Goal: Communication & Community: Answer question/provide support

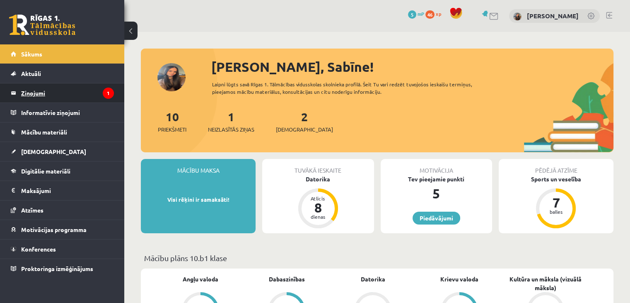
click at [82, 93] on legend "Ziņojumi 1" at bounding box center [67, 92] width 93 height 19
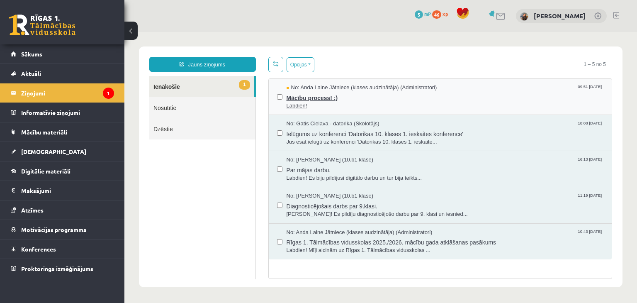
click at [362, 102] on span "Labdien!" at bounding box center [444, 106] width 317 height 8
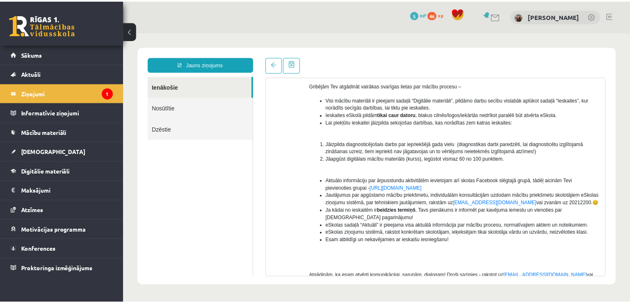
scroll to position [135, 0]
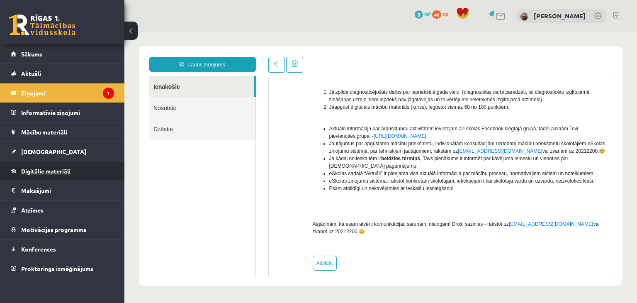
click at [53, 174] on link "Digitālie materiāli" at bounding box center [62, 170] width 103 height 19
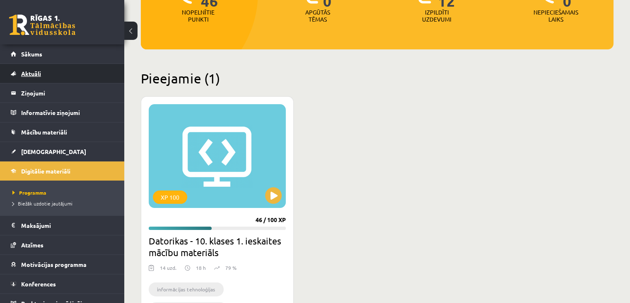
scroll to position [124, 0]
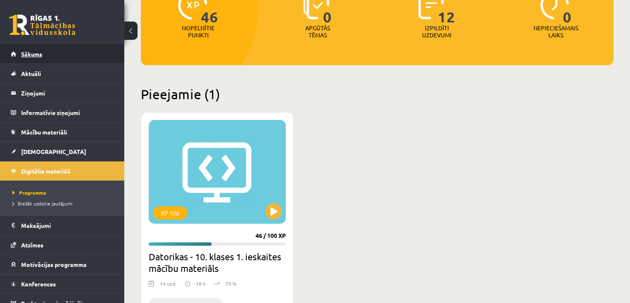
click at [48, 55] on link "Sākums" at bounding box center [62, 53] width 103 height 19
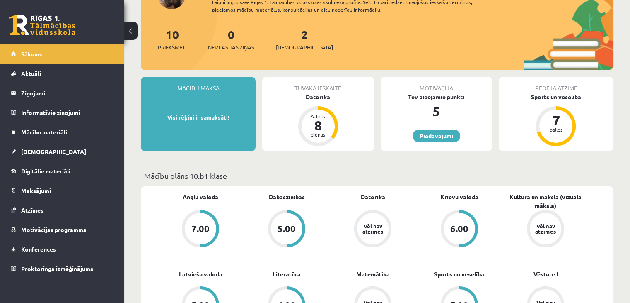
scroll to position [83, 0]
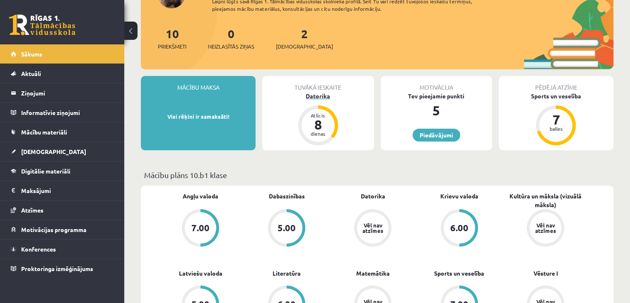
click at [320, 97] on div "Datorika" at bounding box center [317, 96] width 111 height 9
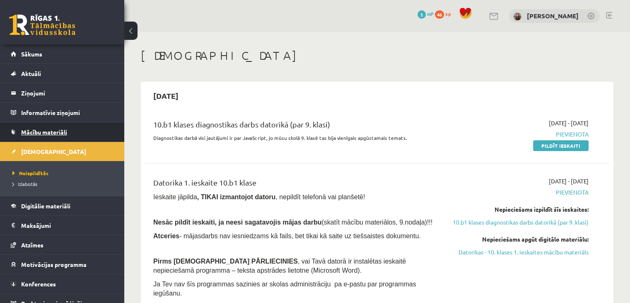
click at [68, 132] on link "Mācību materiāli" at bounding box center [62, 131] width 103 height 19
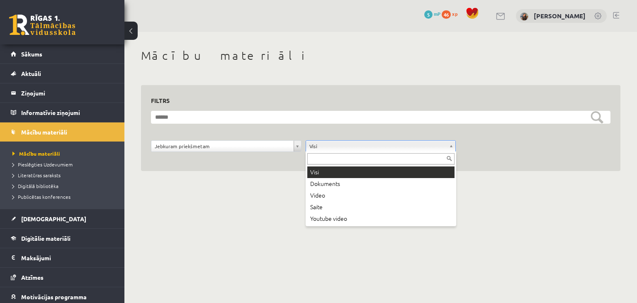
drag, startPoint x: 339, startPoint y: 143, endPoint x: 331, endPoint y: 147, distance: 9.5
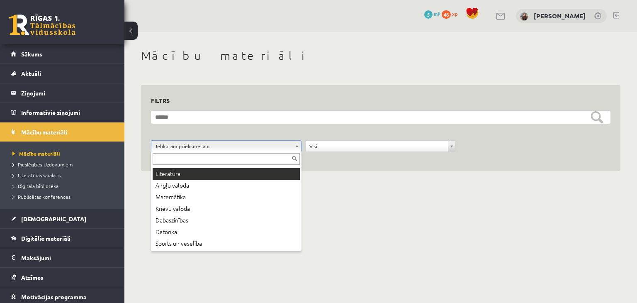
scroll to position [41, 0]
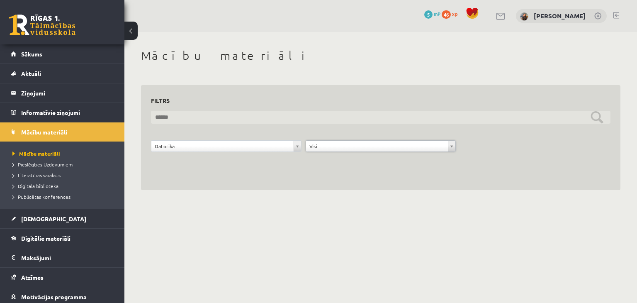
click at [405, 119] on input "text" at bounding box center [380, 117] width 459 height 13
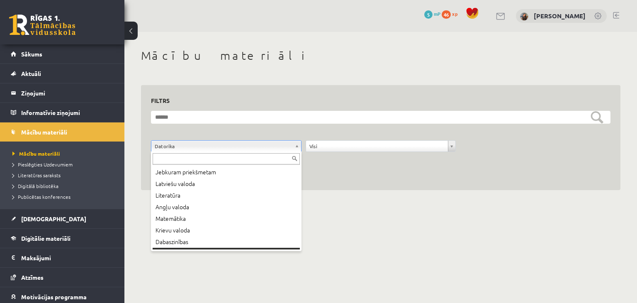
scroll to position [10, 0]
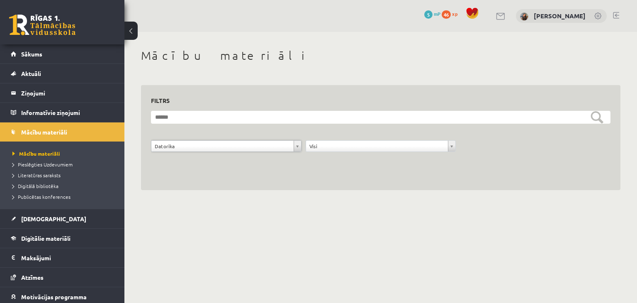
click at [326, 152] on div "**********" at bounding box center [380, 148] width 155 height 16
click at [38, 53] on span "Sākums" at bounding box center [31, 53] width 21 height 7
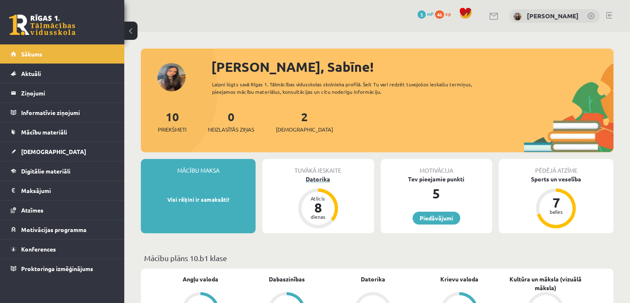
click at [312, 179] on div "Datorika" at bounding box center [317, 178] width 111 height 9
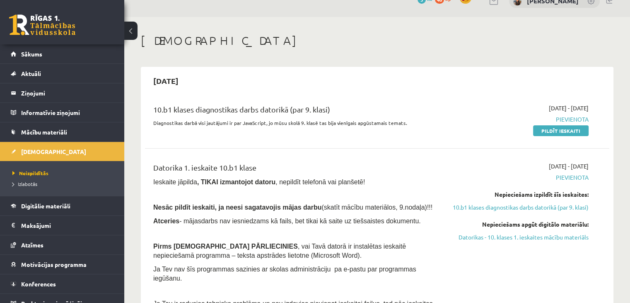
scroll to position [41, 0]
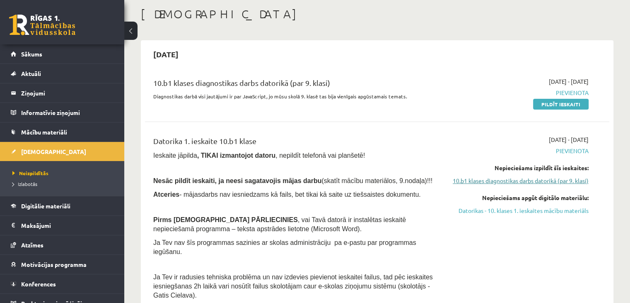
click at [532, 183] on link "10.b1 klases diagnostikas darbs datorikā (par 9. klasi)" at bounding box center [520, 180] width 137 height 9
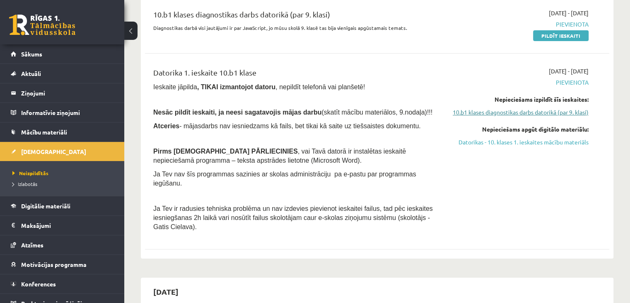
click at [551, 109] on link "10.b1 klases diagnostikas darbs datorikā (par 9. klasi)" at bounding box center [520, 112] width 137 height 9
click at [545, 111] on link "10.b1 klases diagnostikas darbs datorikā (par 9. klasi)" at bounding box center [520, 112] width 137 height 9
click at [538, 146] on link "Datorikas - 10. klases 1. ieskaites mācību materiāls" at bounding box center [520, 142] width 137 height 9
click at [519, 146] on link "Datorikas - 10. klases 1. ieskaites mācību materiāls" at bounding box center [520, 142] width 137 height 9
click at [543, 114] on link "10.b1 klases diagnostikas darbs datorikā (par 9. klasi)" at bounding box center [520, 112] width 137 height 9
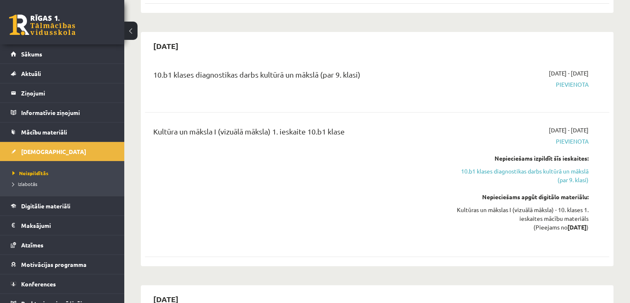
scroll to position [359, 0]
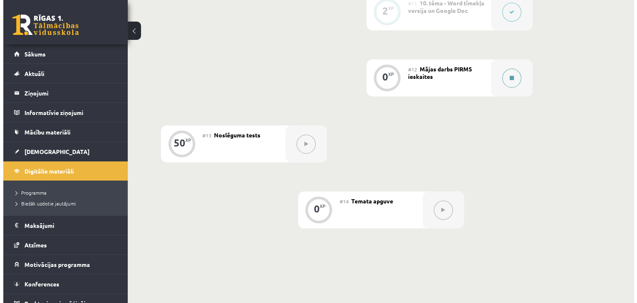
scroll to position [907, 0]
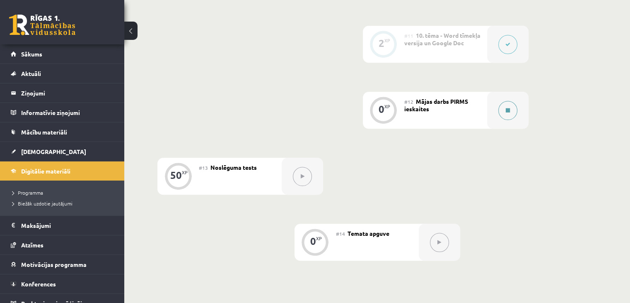
click at [511, 101] on button at bounding box center [508, 110] width 19 height 19
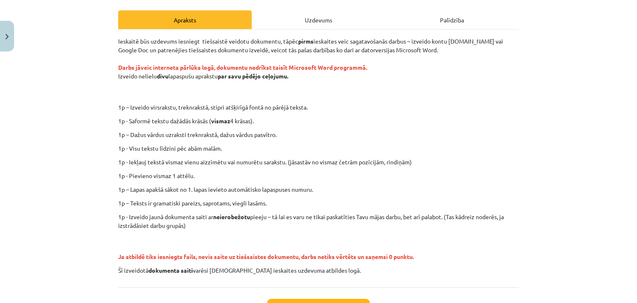
scroll to position [124, 0]
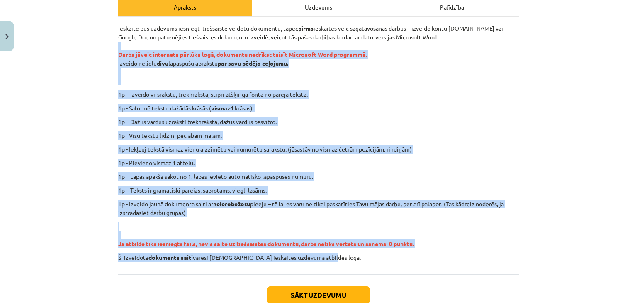
drag, startPoint x: 112, startPoint y: 47, endPoint x: 401, endPoint y: 256, distance: 356.7
click at [401, 256] on div "0 XP Saņemsi Ļoti grūts 1551 pilda Apraksts Uzdevums Palīdzība Ieskaitē būs uzd…" at bounding box center [318, 134] width 410 height 406
copy div "Darbs jāveic interneta pārlūka logā, dokumentu nedrīkst taisīt Microsoft Word p…"
click at [446, 171] on div "Ieskaitē būs uzdevums iesniegt tiešsaistē veidotu dokumentu, tāpēc pirms ieskai…" at bounding box center [318, 142] width 400 height 237
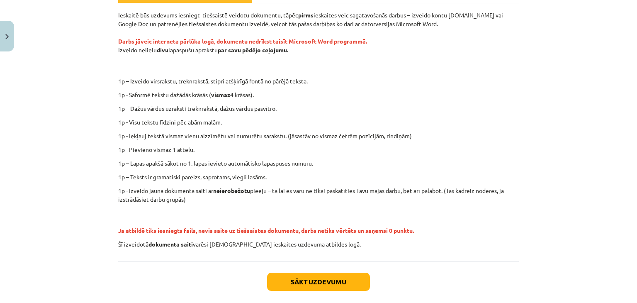
scroll to position [96, 0]
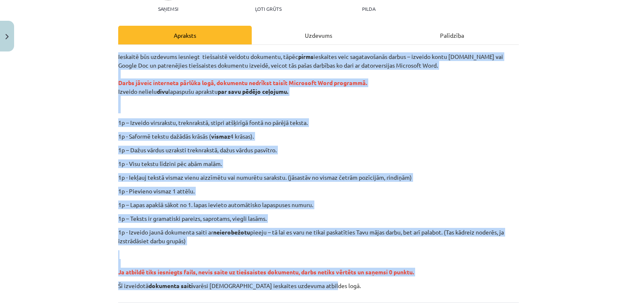
drag, startPoint x: 111, startPoint y: 53, endPoint x: 470, endPoint y: 286, distance: 427.8
click at [470, 286] on div "Mācību tēma: Datorikas - 10. klases 1. ieskaites mācību materiāls #12 Mājas dar…" at bounding box center [318, 151] width 637 height 303
copy div "Ieskaitē būs uzdevums iesniegt tiešsaistē veidotu dokumentu, tāpēc pirms ieskai…"
click at [482, 142] on div "Ieskaitē būs uzdevums iesniegt tiešsaistē veidotu dokumentu, tāpēc pirms ieskai…" at bounding box center [318, 170] width 400 height 237
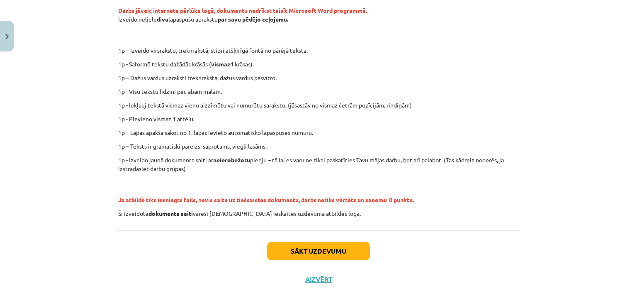
scroll to position [179, 0]
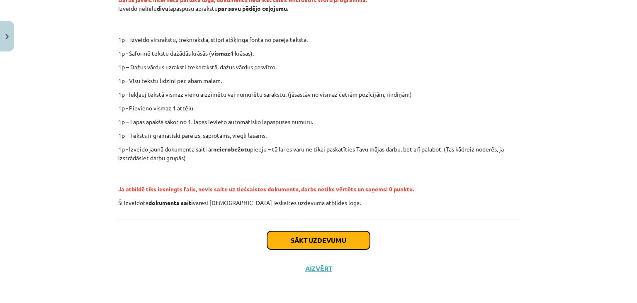
click at [289, 241] on button "Sākt uzdevumu" at bounding box center [318, 240] width 103 height 18
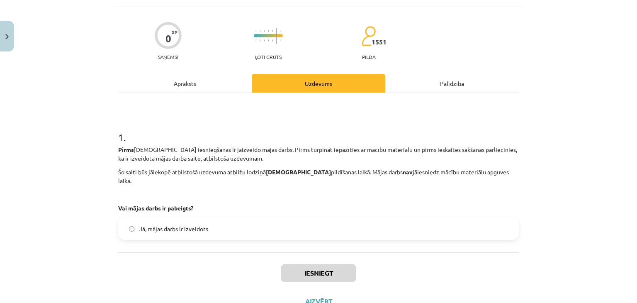
scroll to position [62, 0]
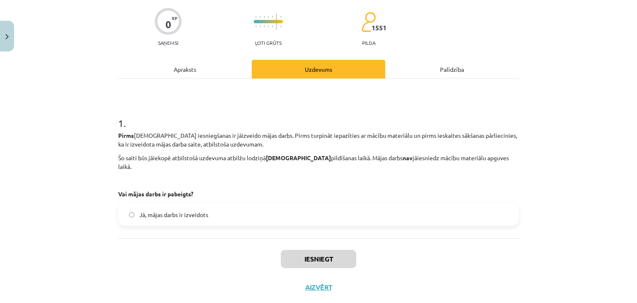
click at [216, 208] on label "Jā, mājas darbs ir izveidots" at bounding box center [318, 214] width 399 height 21
click at [299, 252] on button "Iesniegt" at bounding box center [318, 259] width 75 height 18
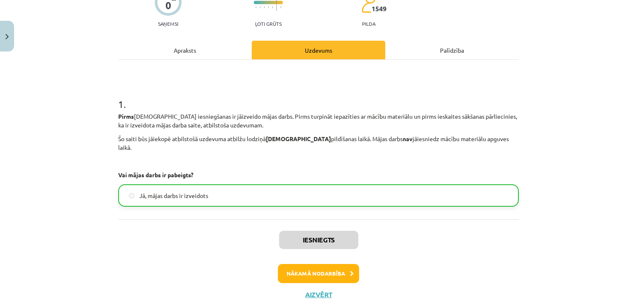
scroll to position [98, 0]
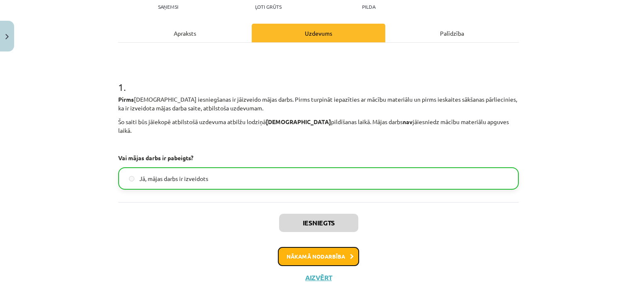
click at [303, 248] on button "Nākamā nodarbība" at bounding box center [318, 256] width 81 height 19
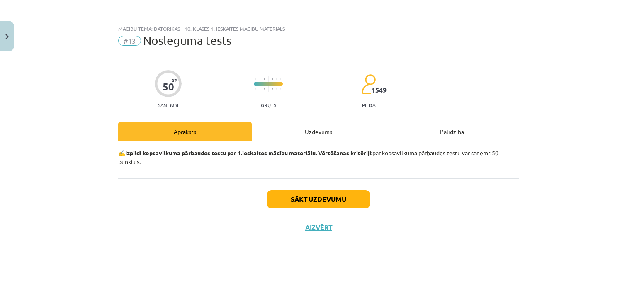
scroll to position [0, 0]
click at [306, 198] on button "Sākt uzdevumu" at bounding box center [318, 199] width 103 height 18
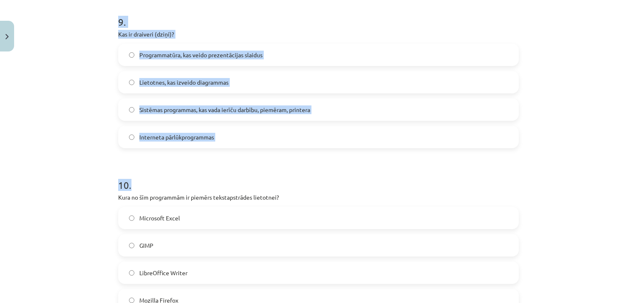
scroll to position [1555, 0]
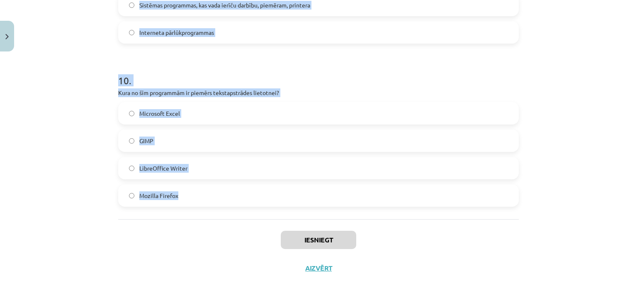
drag, startPoint x: 111, startPoint y: 83, endPoint x: 242, endPoint y: 214, distance: 185.2
copy form "1 . Kura cilne ir jāizmanto, lai izveidotu numurētu vai aizzīmētu sarakstu doku…"
click at [323, 79] on h1 "10 ." at bounding box center [318, 73] width 400 height 26
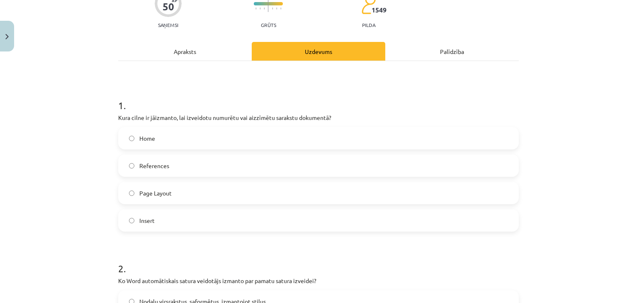
scroll to position [104, 0]
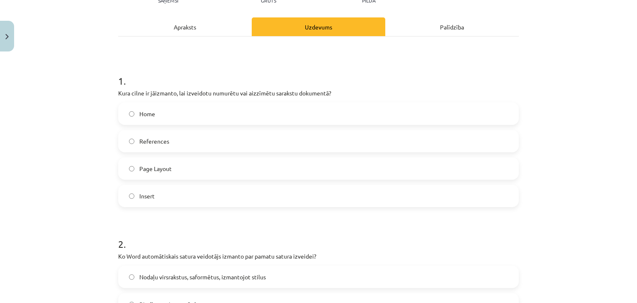
click at [122, 111] on label "Home" at bounding box center [318, 113] width 399 height 21
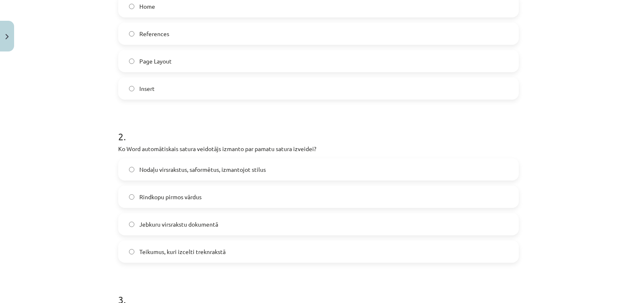
scroll to position [229, 0]
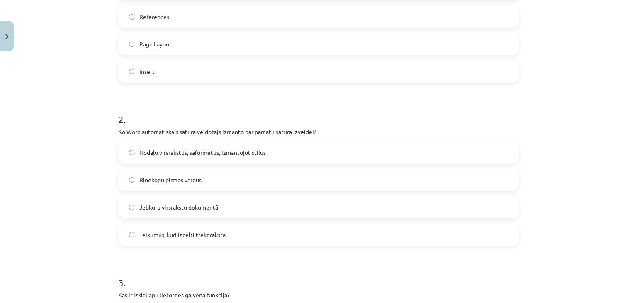
click at [202, 151] on span "Nodaļu virsrakstus, saformētus, izmantojot stilus" at bounding box center [202, 152] width 126 height 9
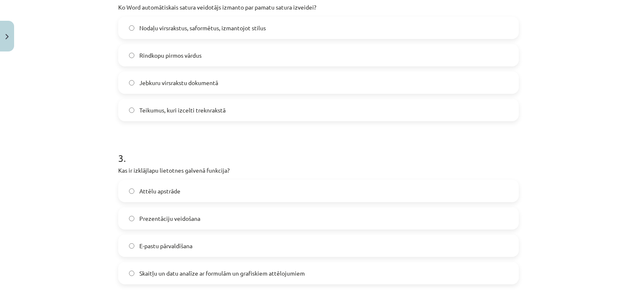
scroll to position [436, 0]
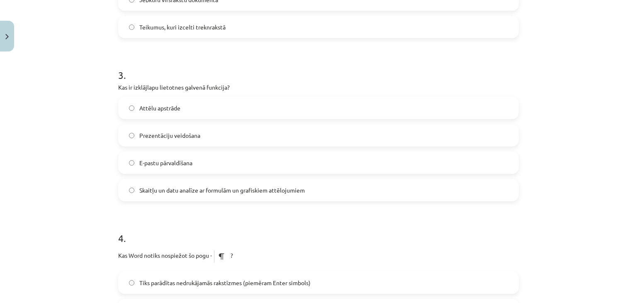
click at [157, 184] on label "Skaitļu un datu analīze ar formulām un grafiskiem attēlojumiem" at bounding box center [318, 189] width 399 height 21
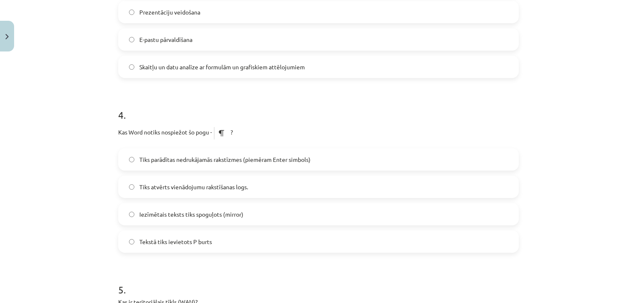
scroll to position [560, 0]
click at [214, 161] on span "Tiks parādītas nedrukājamās rakstīzmes (piemēram Enter simbols)" at bounding box center [224, 158] width 171 height 9
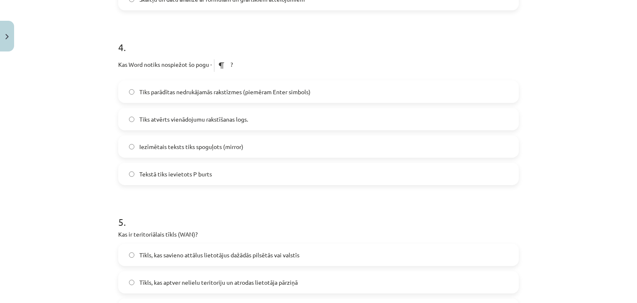
scroll to position [685, 0]
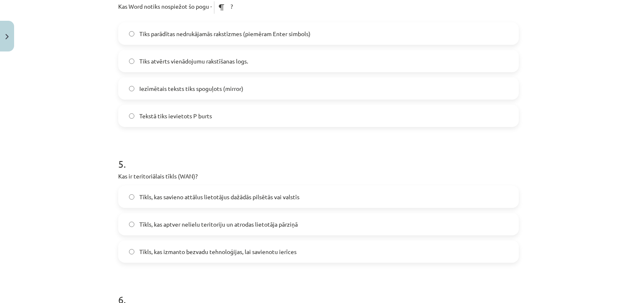
click at [260, 224] on span "Tīkls, kas aptver nelielu teritoriju un atrodas lietotāja pārziņā" at bounding box center [218, 224] width 158 height 9
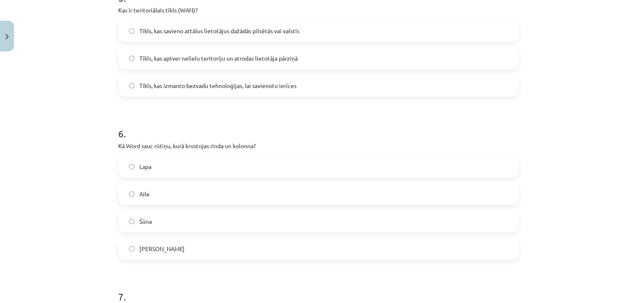
scroll to position [892, 0]
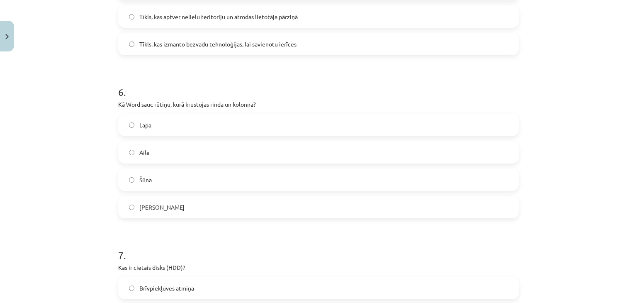
click at [249, 173] on label "Šūna" at bounding box center [318, 179] width 399 height 21
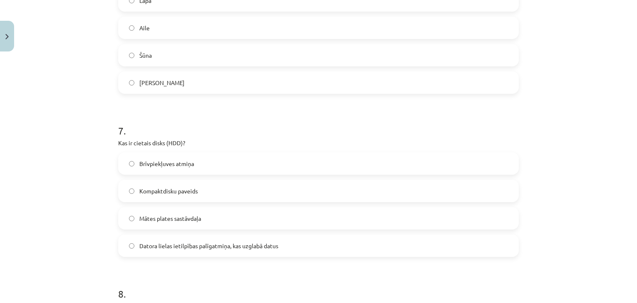
click at [250, 251] on label "Datora lielas ietilpības palīgatmiņa, kas uzglabā datus" at bounding box center [318, 245] width 399 height 21
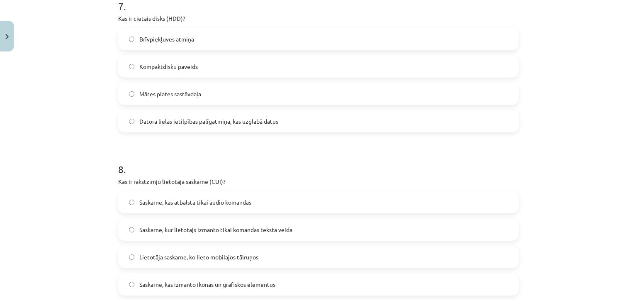
scroll to position [1182, 0]
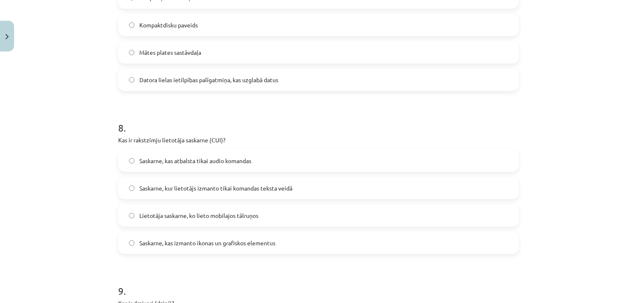
click at [211, 190] on span "Saskarne, kur lietotājs izmanto tikai komandas teksta veidā" at bounding box center [215, 188] width 153 height 9
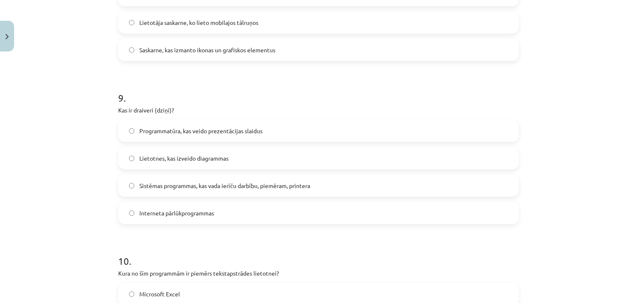
scroll to position [1389, 0]
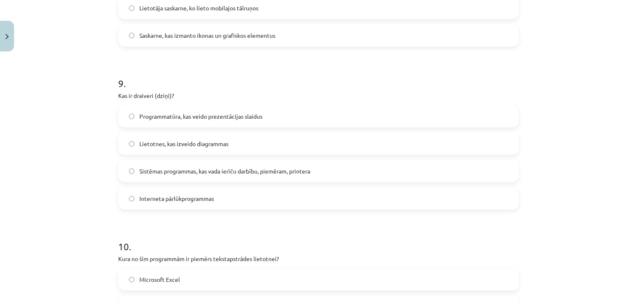
click at [190, 141] on span "Lietotnes, kas izveido diagrammas" at bounding box center [183, 143] width 89 height 9
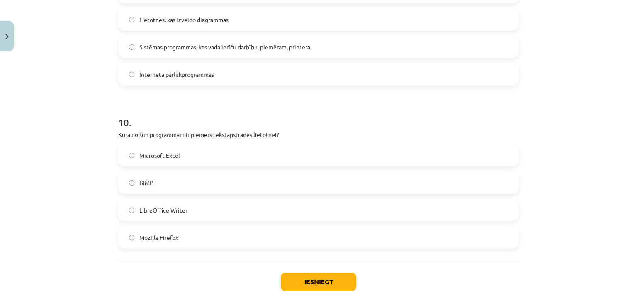
scroll to position [1514, 0]
click at [174, 214] on label "LibreOffice Writer" at bounding box center [318, 209] width 399 height 21
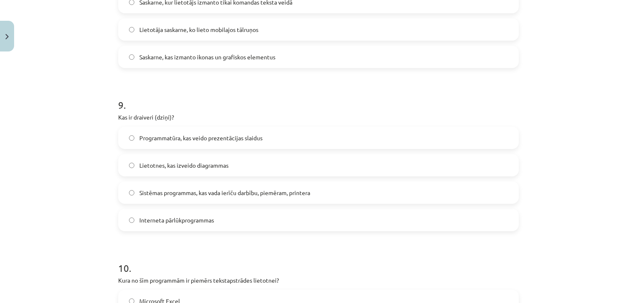
scroll to position [1534, 0]
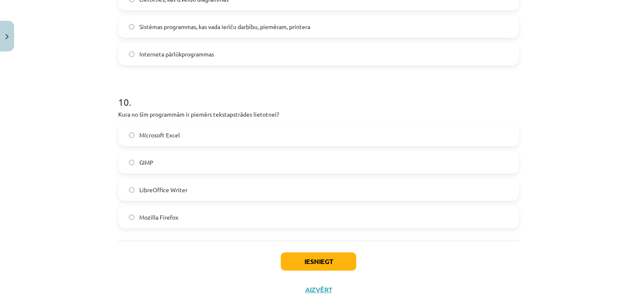
click at [329, 165] on label "GIMP" at bounding box center [318, 162] width 399 height 21
click at [330, 185] on label "LibreOffice Writer" at bounding box center [318, 189] width 399 height 21
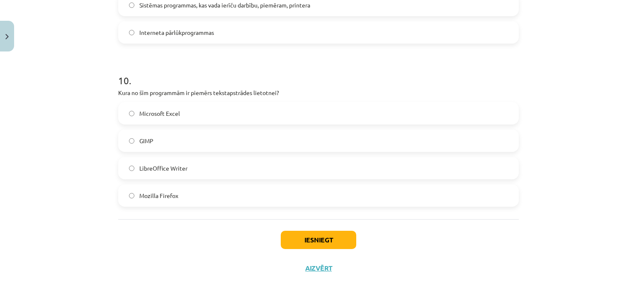
scroll to position [1514, 0]
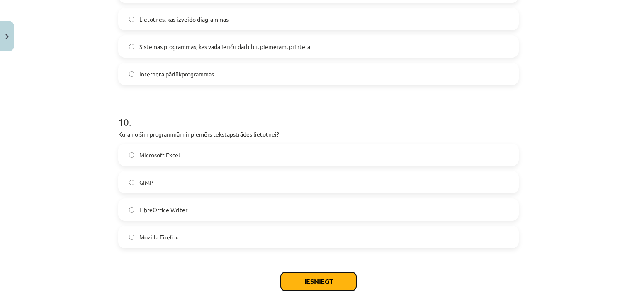
click at [319, 277] on button "Iesniegt" at bounding box center [318, 281] width 75 height 18
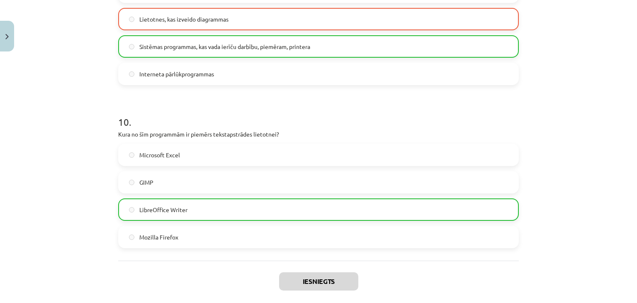
scroll to position [1581, 0]
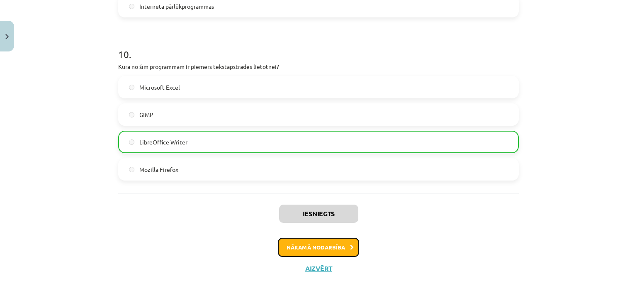
click at [321, 249] on button "Nākamā nodarbība" at bounding box center [318, 246] width 81 height 19
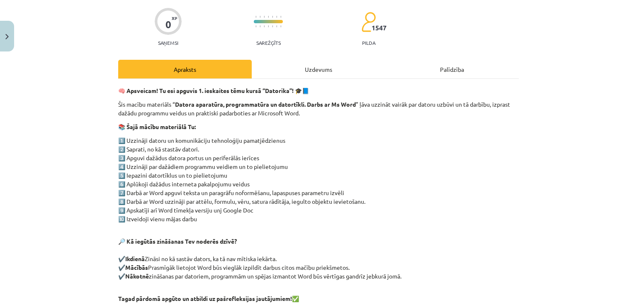
scroll to position [0, 0]
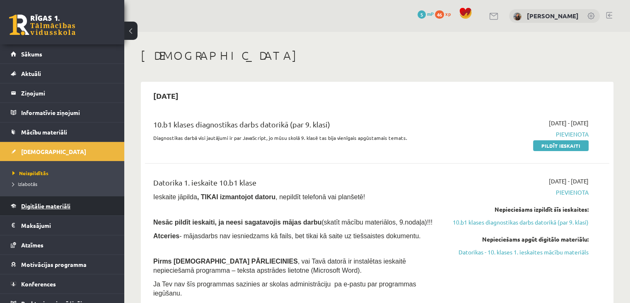
click at [56, 207] on span "Digitālie materiāli" at bounding box center [45, 205] width 49 height 7
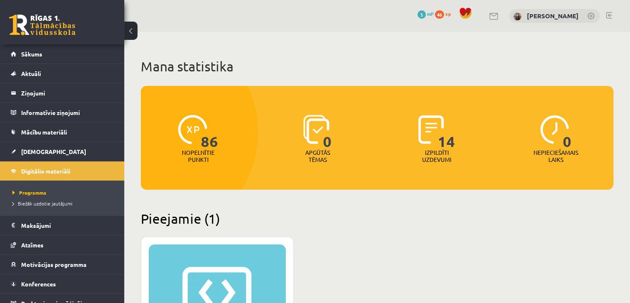
scroll to position [207, 0]
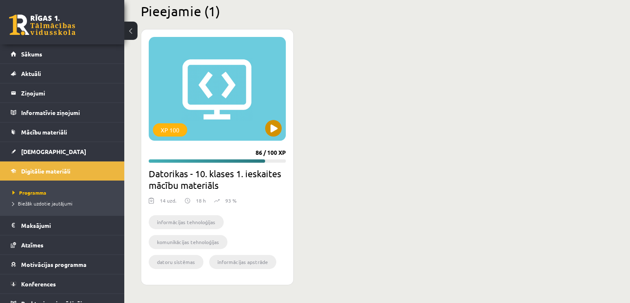
click at [235, 97] on div "XP 100" at bounding box center [217, 89] width 137 height 104
click at [240, 97] on div "XP 100" at bounding box center [217, 89] width 137 height 104
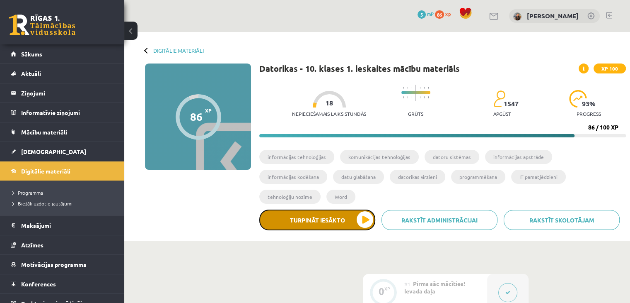
click at [346, 209] on button "Turpināt iesākto" at bounding box center [317, 219] width 116 height 21
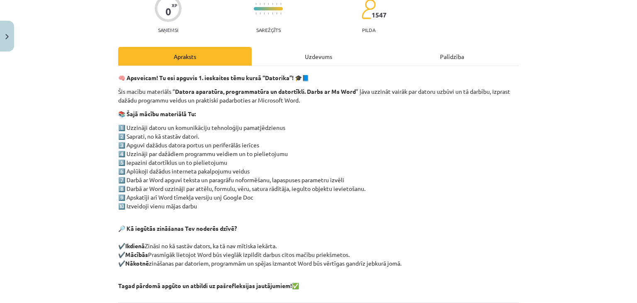
scroll to position [158, 0]
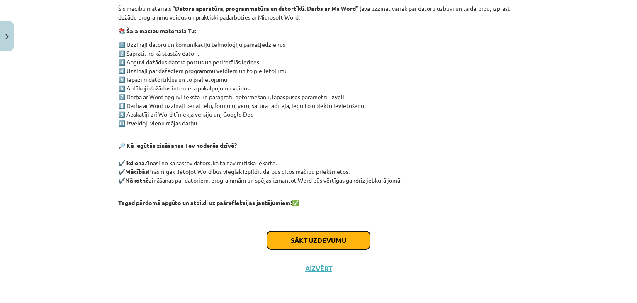
click at [353, 235] on button "Sākt uzdevumu" at bounding box center [318, 240] width 103 height 18
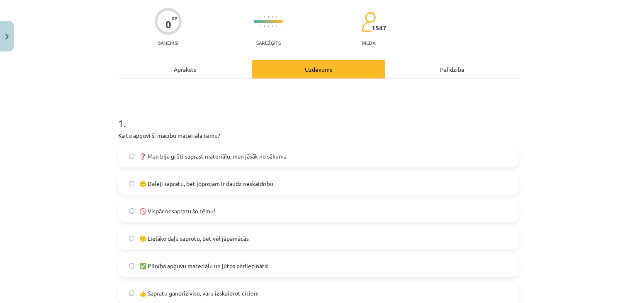
scroll to position [104, 0]
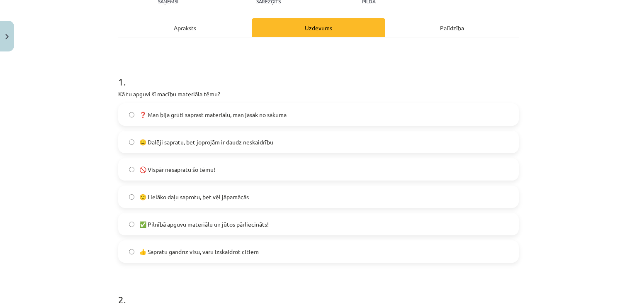
click at [291, 192] on label "🙂 Lielāko daļu saprotu, bet vēl jāpamācās" at bounding box center [318, 196] width 399 height 21
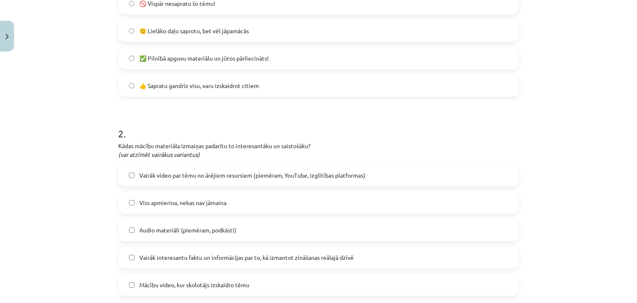
scroll to position [311, 0]
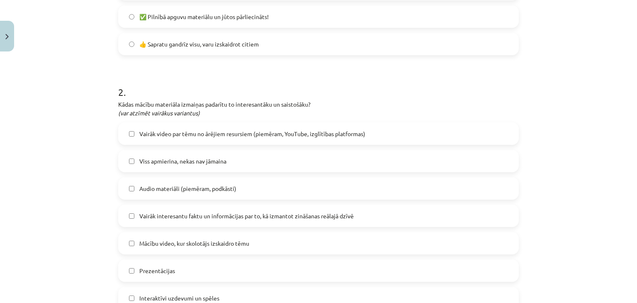
click at [314, 216] on span "Vairāk interesantu faktu un informācijas par to, kā izmantot zināšanas reālajā …" at bounding box center [246, 215] width 214 height 9
click at [313, 135] on span "Vairāk video par tēmu no ārējiem resursiem (piemēram, YouTube, izglītības platf…" at bounding box center [252, 133] width 226 height 9
click at [281, 245] on label "Mācību video, kur skolotājs izskaidro tēmu" at bounding box center [318, 243] width 399 height 21
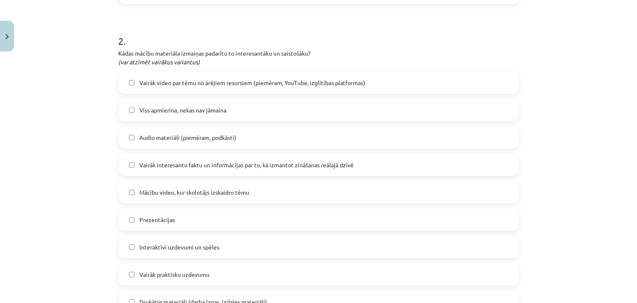
scroll to position [435, 0]
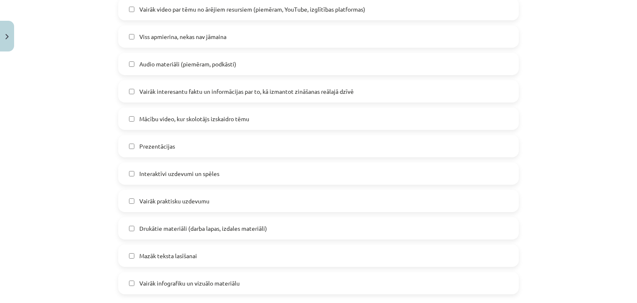
click at [269, 151] on label "Prezentācijas" at bounding box center [318, 146] width 399 height 21
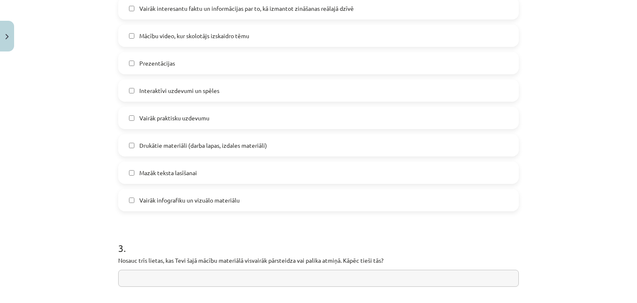
click at [409, 171] on label "Mazāk teksta lasīšanai" at bounding box center [318, 172] width 399 height 21
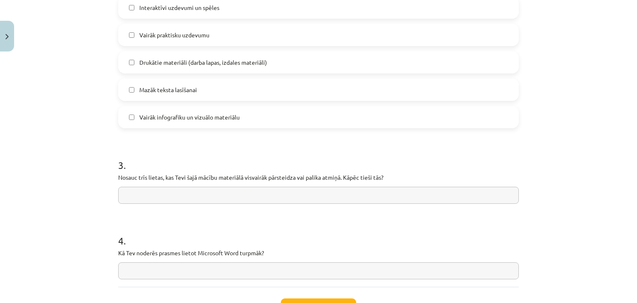
scroll to position [642, 0]
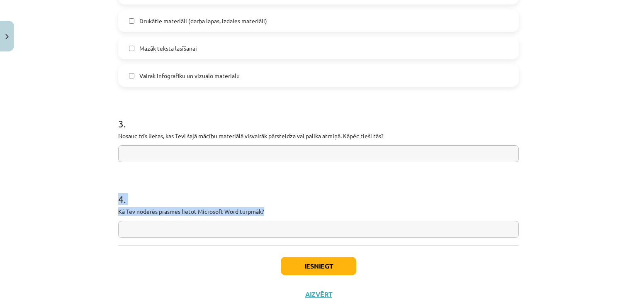
drag, startPoint x: 119, startPoint y: 194, endPoint x: 276, endPoint y: 208, distance: 157.3
copy div "4 . Kā Tev noderēs prasmes lietot Microsoft Word turpmāk?"
click at [193, 224] on input "text" at bounding box center [318, 228] width 400 height 17
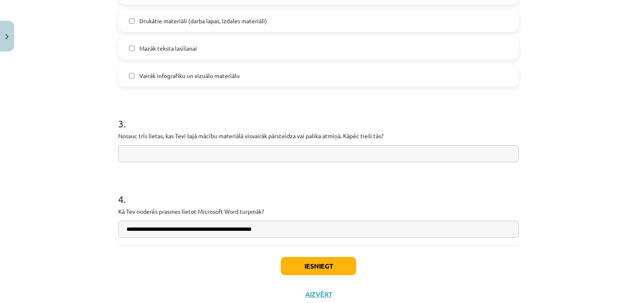
type input "**********"
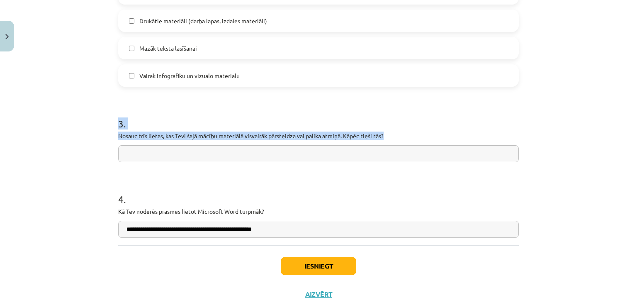
drag, startPoint x: 114, startPoint y: 118, endPoint x: 398, endPoint y: 135, distance: 284.0
copy div "3 . Nosauc trīs lietas, kas Tevi šajā mācību materiālā visvairāk pārsteidza vai…"
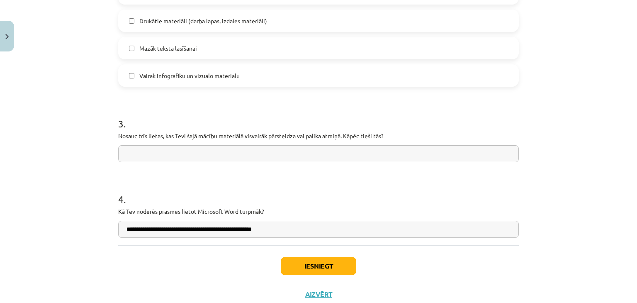
click at [140, 156] on input "text" at bounding box center [318, 153] width 400 height 17
click at [128, 153] on input "**********" at bounding box center [318, 153] width 400 height 17
click at [128, 152] on input "**********" at bounding box center [318, 153] width 400 height 17
click at [207, 153] on input "**********" at bounding box center [318, 153] width 400 height 17
paste input "**********"
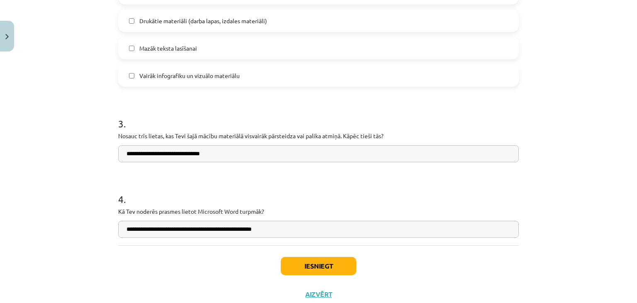
click at [155, 154] on input "**********" at bounding box center [318, 153] width 400 height 17
click at [302, 153] on input "**********" at bounding box center [318, 153] width 400 height 17
paste input "**********"
click at [437, 155] on input "**********" at bounding box center [318, 153] width 400 height 17
click at [451, 148] on input "**********" at bounding box center [318, 153] width 400 height 17
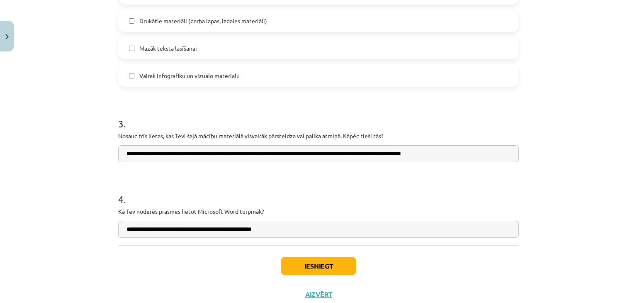
paste input "**********"
click at [289, 153] on input "**********" at bounding box center [318, 153] width 400 height 17
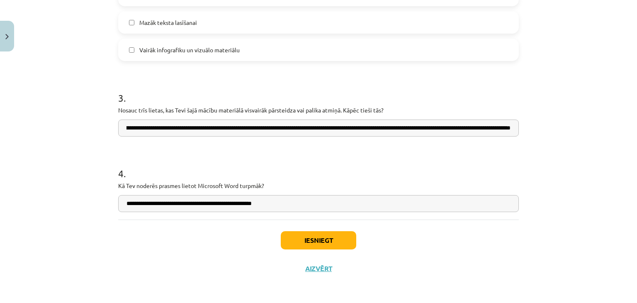
scroll to position [668, 0]
type input "**********"
click at [302, 246] on button "Iesniegt" at bounding box center [318, 240] width 75 height 18
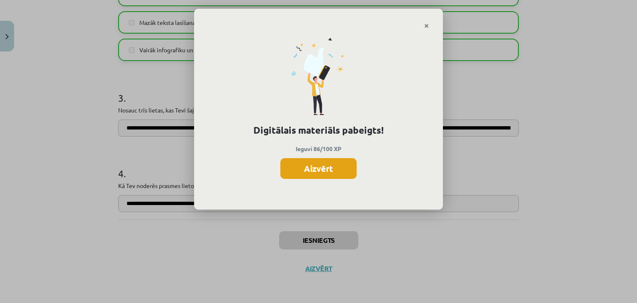
click at [317, 172] on button "Aizvērt" at bounding box center [318, 168] width 76 height 21
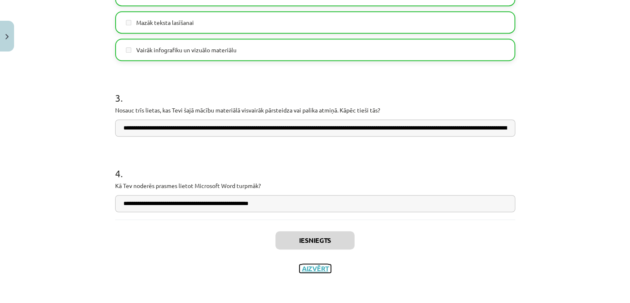
click at [314, 264] on button "Aizvērt" at bounding box center [315, 268] width 31 height 8
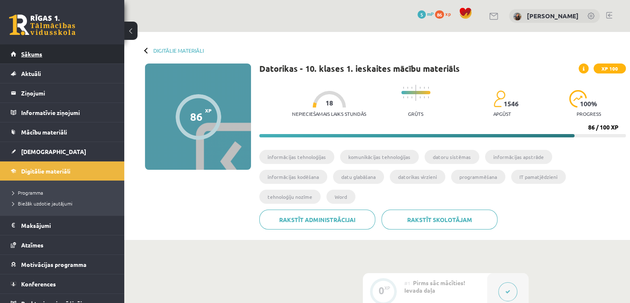
click at [19, 53] on link "Sākums" at bounding box center [62, 53] width 103 height 19
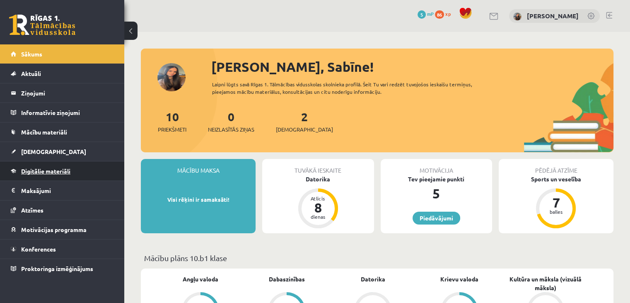
click at [63, 168] on span "Digitālie materiāli" at bounding box center [45, 170] width 49 height 7
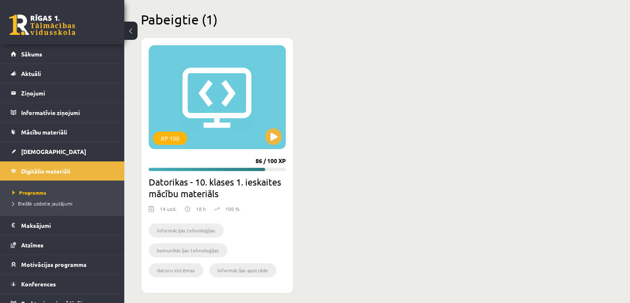
scroll to position [249, 0]
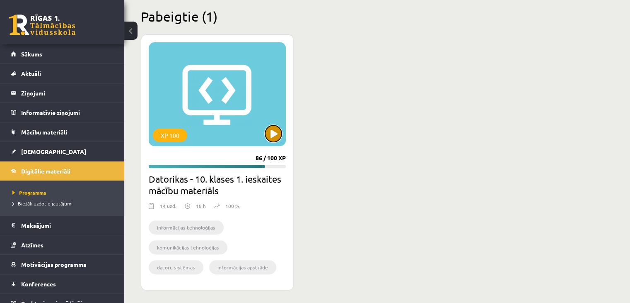
click at [275, 136] on button at bounding box center [273, 133] width 17 height 17
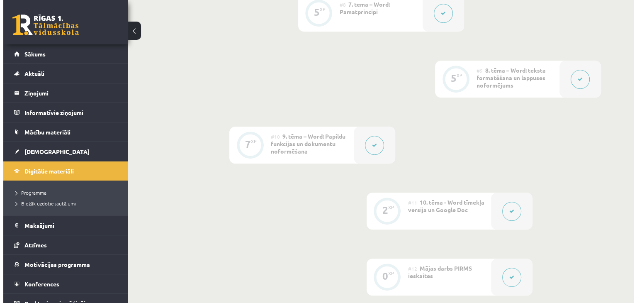
scroll to position [829, 0]
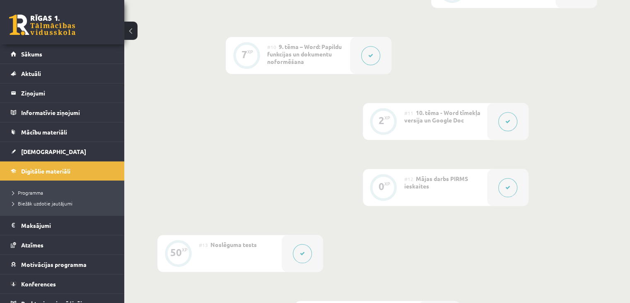
click at [506, 178] on button at bounding box center [508, 187] width 19 height 19
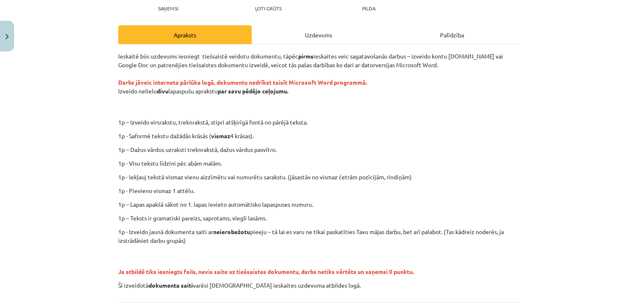
scroll to position [206, 0]
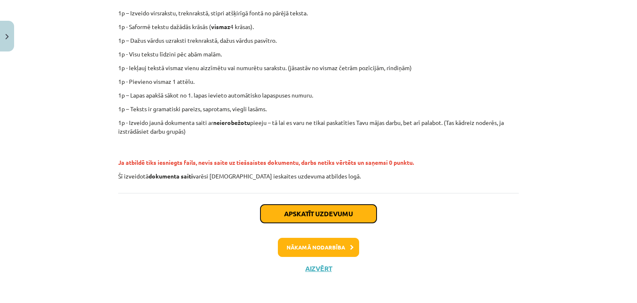
click at [342, 214] on button "Apskatīt uzdevumu" at bounding box center [318, 213] width 116 height 18
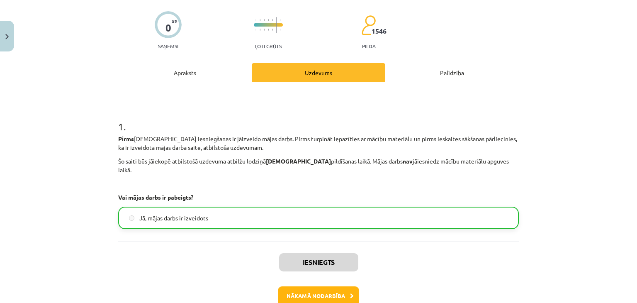
scroll to position [0, 0]
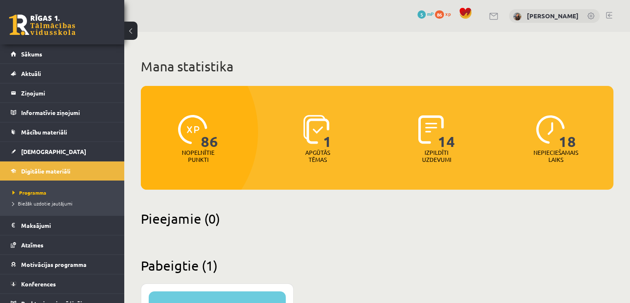
scroll to position [249, 0]
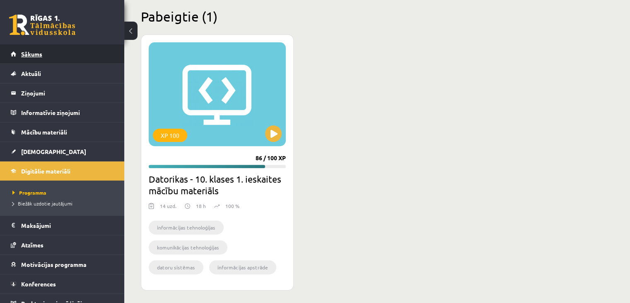
click at [27, 55] on span "Sākums" at bounding box center [31, 53] width 21 height 7
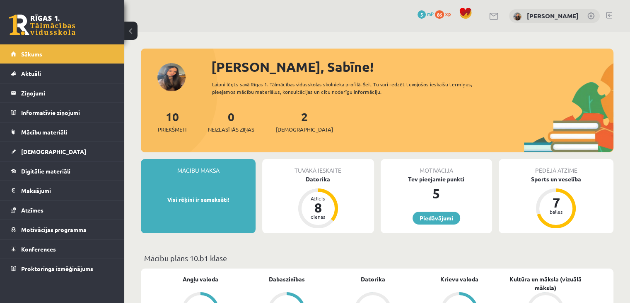
scroll to position [83, 0]
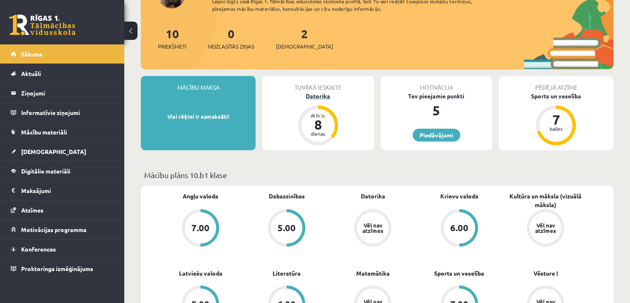
click at [327, 98] on div "Datorika" at bounding box center [317, 96] width 111 height 9
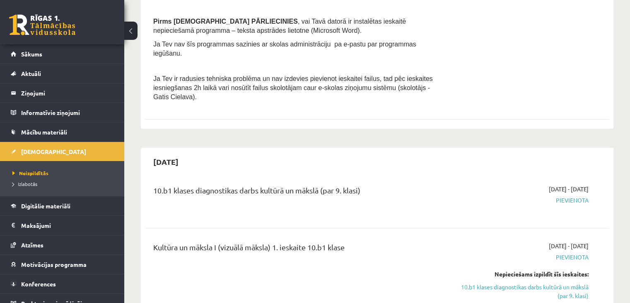
scroll to position [166, 0]
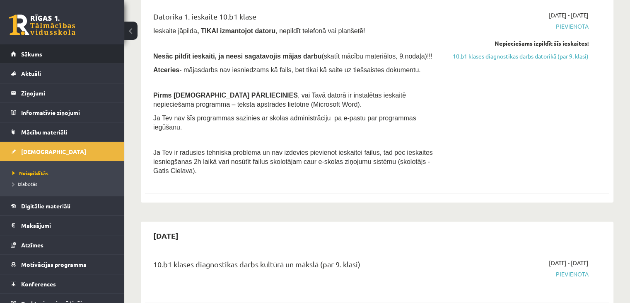
click at [33, 57] on link "Sākums" at bounding box center [62, 53] width 103 height 19
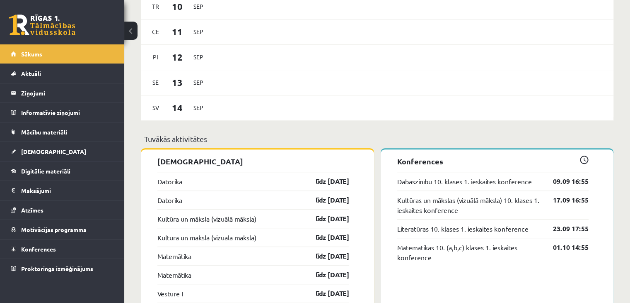
scroll to position [539, 0]
click at [586, 158] on span at bounding box center [584, 160] width 9 height 9
click at [584, 158] on span at bounding box center [584, 160] width 9 height 9
click at [46, 248] on span "Konferences" at bounding box center [38, 248] width 35 height 7
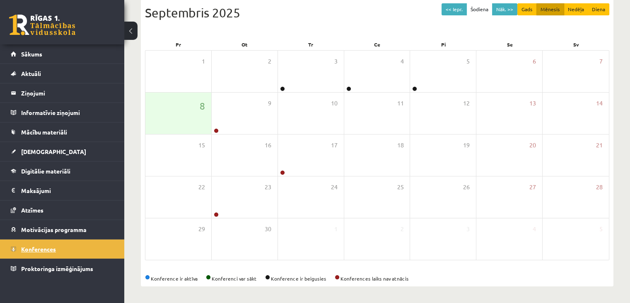
scroll to position [93, 0]
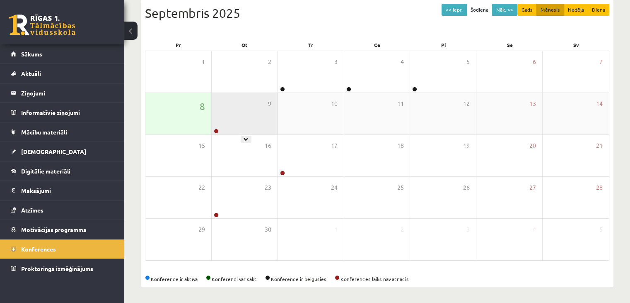
click at [230, 114] on div "9" at bounding box center [245, 113] width 66 height 41
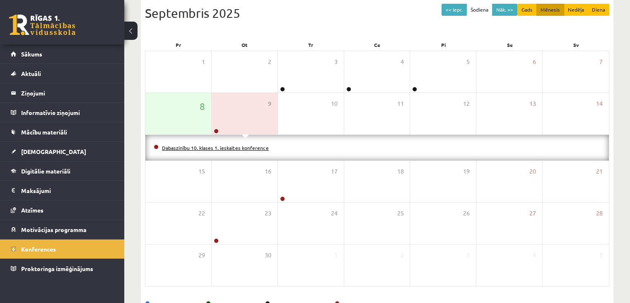
click at [236, 146] on link "Dabaszinību 10. klases 1. ieskaites konference" at bounding box center [215, 147] width 107 height 7
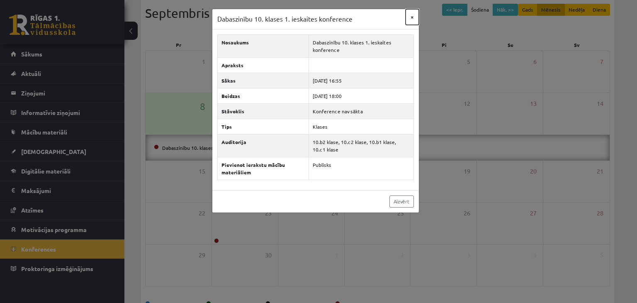
click at [413, 15] on button "×" at bounding box center [411, 17] width 13 height 16
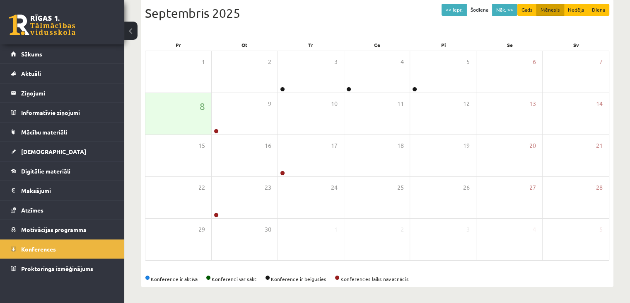
click at [13, 25] on link at bounding box center [42, 25] width 66 height 21
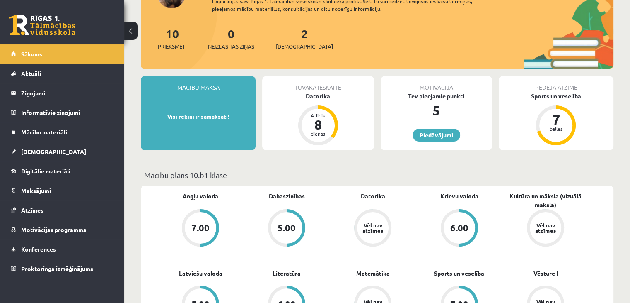
scroll to position [207, 0]
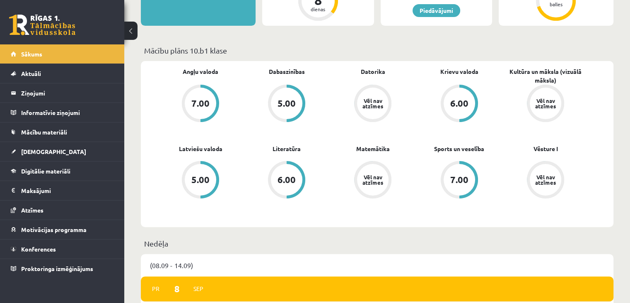
click at [153, 50] on p "Mācību plāns 10.b1 klase" at bounding box center [377, 50] width 466 height 11
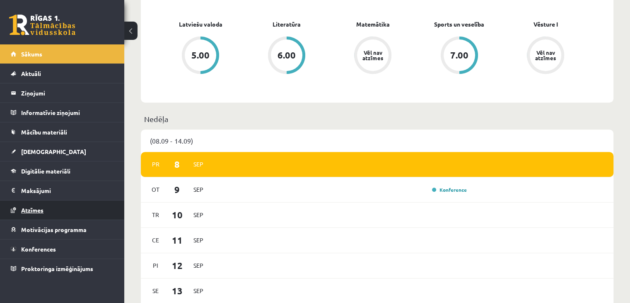
click at [36, 211] on span "Atzīmes" at bounding box center [32, 209] width 22 height 7
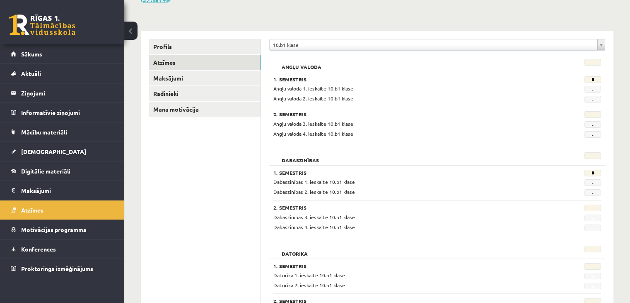
scroll to position [38, 0]
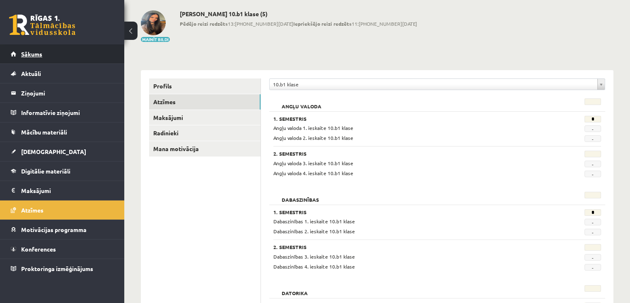
click at [20, 51] on link "Sākums" at bounding box center [62, 53] width 103 height 19
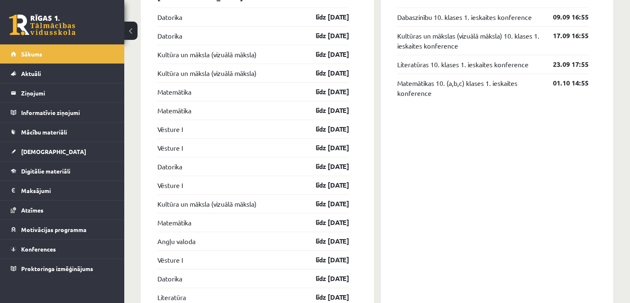
scroll to position [705, 0]
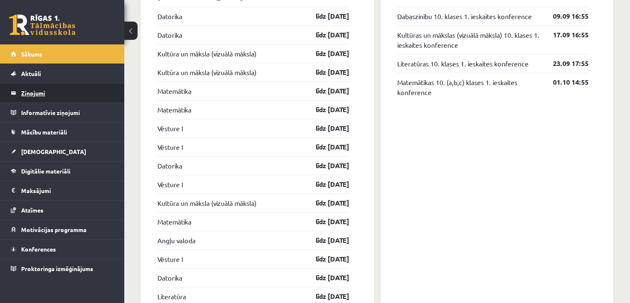
click at [44, 97] on legend "Ziņojumi 0" at bounding box center [67, 92] width 93 height 19
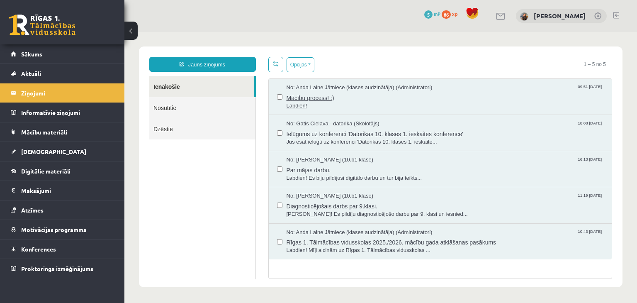
click at [302, 99] on span "Mācību process! :)" at bounding box center [444, 97] width 317 height 10
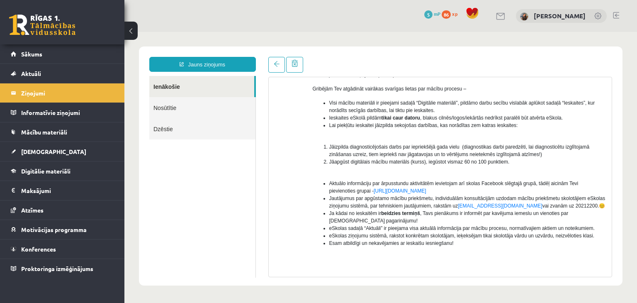
scroll to position [124, 0]
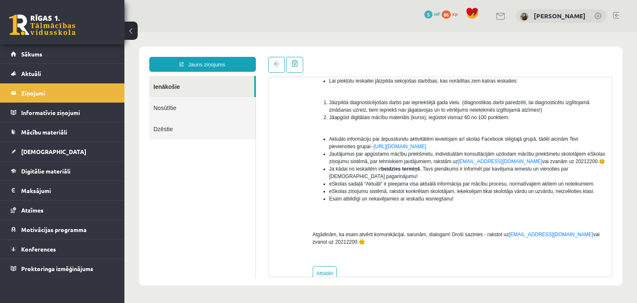
click at [222, 104] on link "Nosūtītie" at bounding box center [202, 107] width 106 height 21
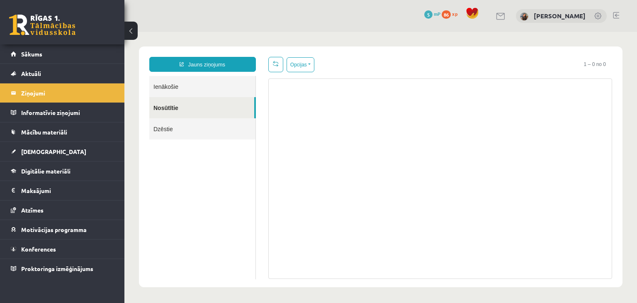
scroll to position [0, 0]
click at [187, 81] on link "Ienākošie" at bounding box center [202, 86] width 106 height 21
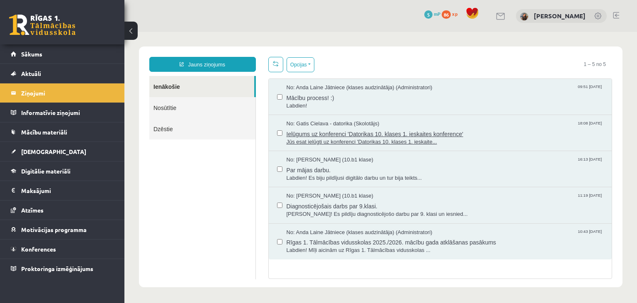
click at [492, 136] on span "Ielūgums uz konferenci 'Datorikas 10. klases 1. ieskaites konference'" at bounding box center [444, 133] width 317 height 10
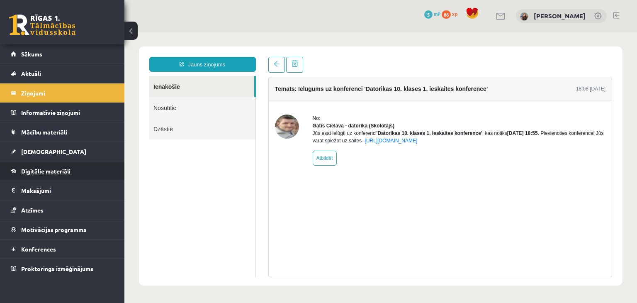
click at [49, 172] on span "Digitālie materiāli" at bounding box center [45, 170] width 49 height 7
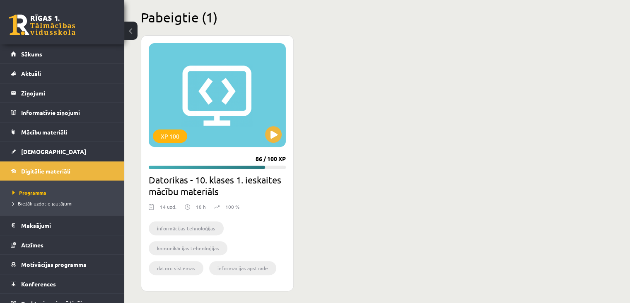
scroll to position [249, 0]
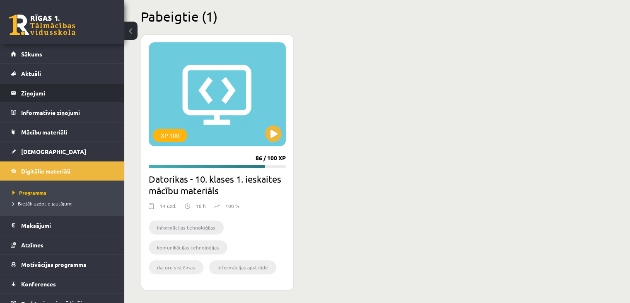
click at [41, 92] on legend "Ziņojumi 0" at bounding box center [67, 92] width 93 height 19
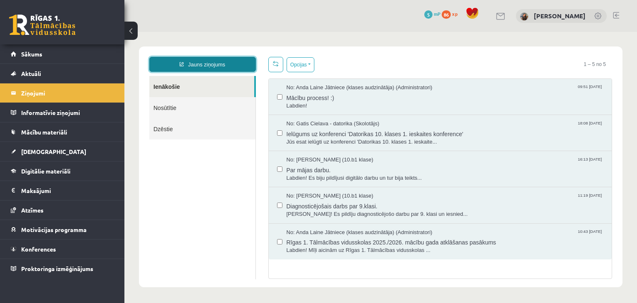
click at [196, 63] on link "Jauns ziņojums" at bounding box center [202, 64] width 107 height 15
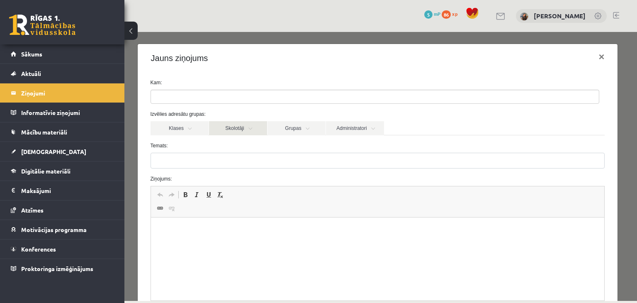
click at [231, 128] on link "Skolotāji" at bounding box center [238, 128] width 58 height 14
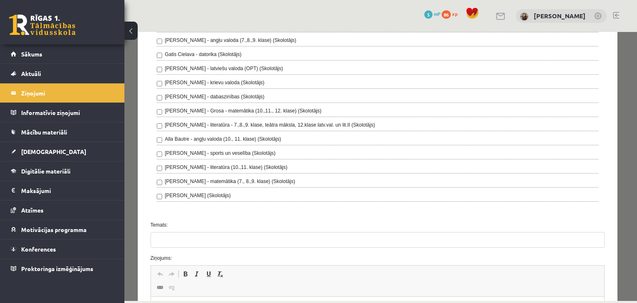
scroll to position [249, 0]
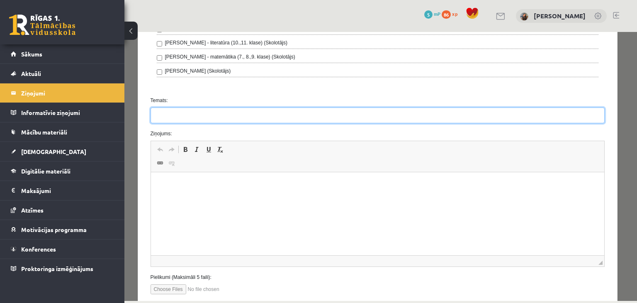
click at [206, 117] on input "Temats:" at bounding box center [377, 115] width 454 height 16
type input "**********"
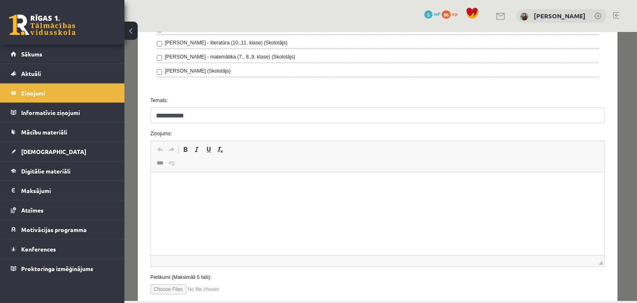
click at [207, 177] on html at bounding box center [376, 184] width 453 height 25
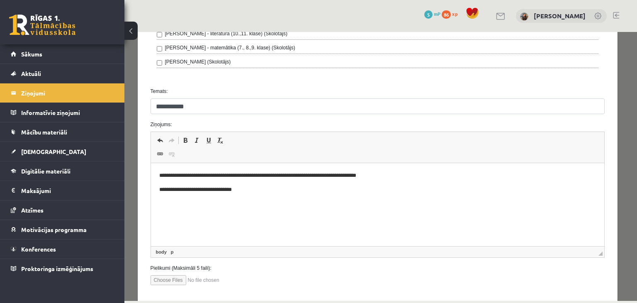
scroll to position [299, 0]
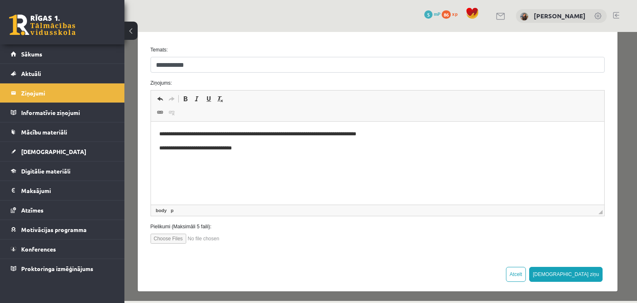
click at [380, 134] on p "**********" at bounding box center [374, 134] width 431 height 9
click at [580, 274] on button "[DEMOGRAPHIC_DATA] ziņu" at bounding box center [566, 274] width 74 height 15
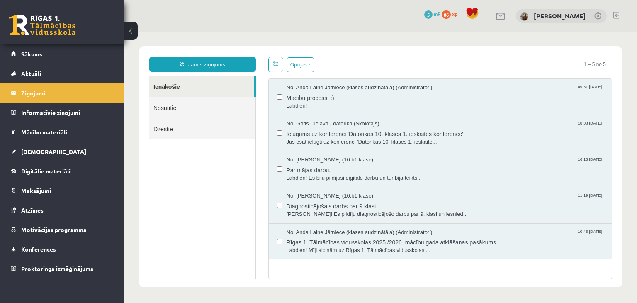
scroll to position [0, 0]
click at [215, 95] on link "Ienākošie" at bounding box center [201, 86] width 105 height 21
click at [215, 105] on link "Nosūtītie" at bounding box center [202, 107] width 106 height 21
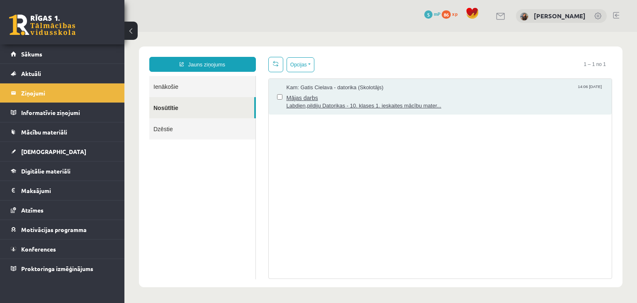
click at [418, 90] on div "Kam: [PERSON_NAME] - datorika (Skolotājs) 14:06 [DATE]" at bounding box center [444, 88] width 317 height 8
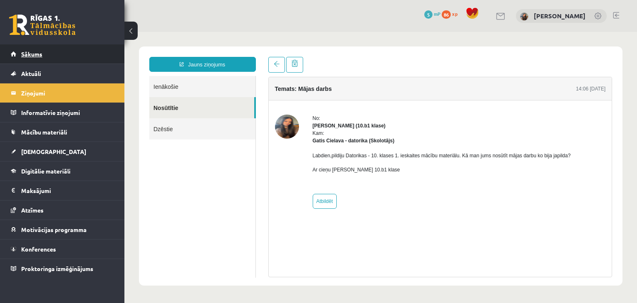
click at [27, 57] on link "Sākums" at bounding box center [62, 53] width 103 height 19
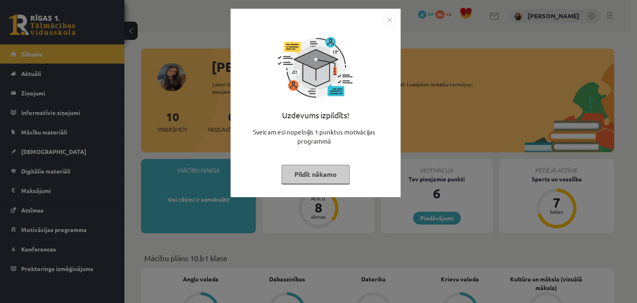
click at [304, 174] on button "Pildīt nākamo" at bounding box center [315, 174] width 68 height 19
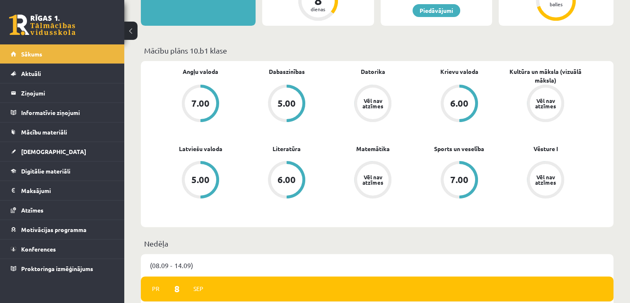
scroll to position [41, 0]
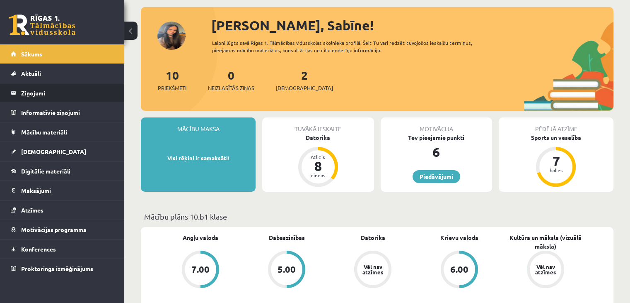
click at [29, 88] on legend "Ziņojumi 0" at bounding box center [67, 92] width 93 height 19
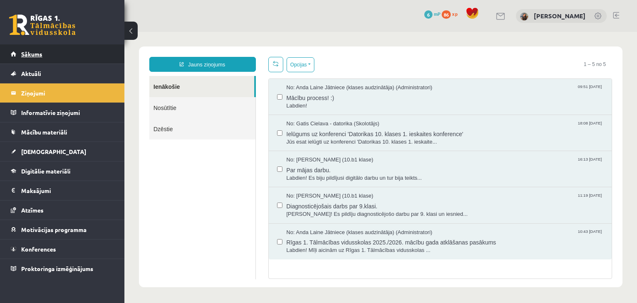
click at [51, 56] on link "Sākums" at bounding box center [62, 53] width 103 height 19
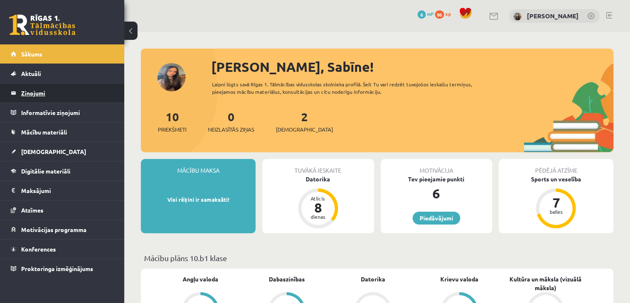
click at [70, 94] on legend "Ziņojumi 0" at bounding box center [67, 92] width 93 height 19
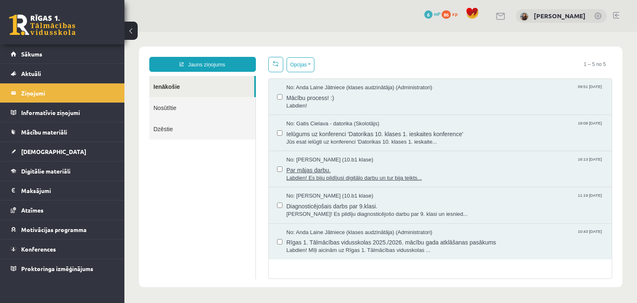
click at [371, 169] on span "Par mājas darbu." at bounding box center [444, 169] width 317 height 10
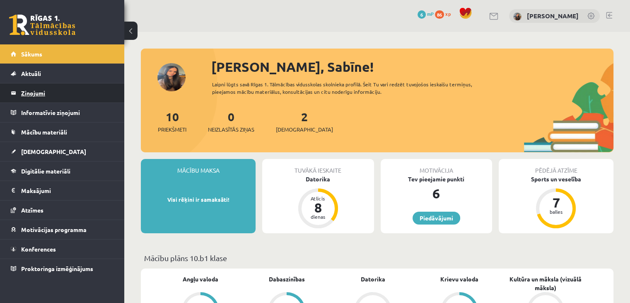
click at [47, 91] on legend "Ziņojumi 0" at bounding box center [67, 92] width 93 height 19
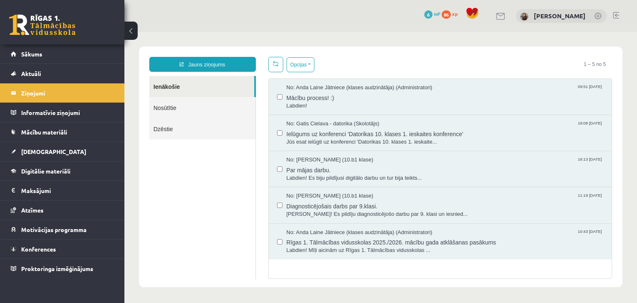
click at [215, 109] on link "Nosūtītie" at bounding box center [202, 107] width 106 height 21
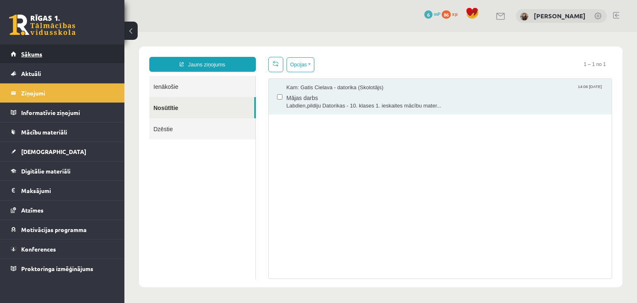
click at [43, 57] on link "Sākums" at bounding box center [62, 53] width 103 height 19
